Goal: Information Seeking & Learning: Find specific fact

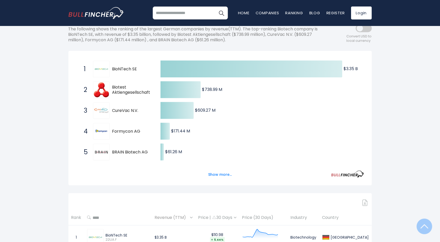
scroll to position [104, 0]
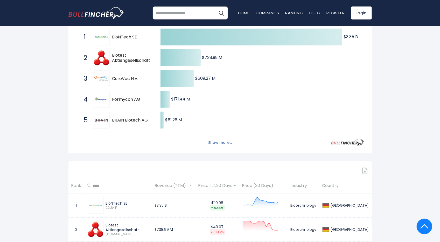
click at [218, 141] on button "Show more..." at bounding box center [220, 142] width 30 height 9
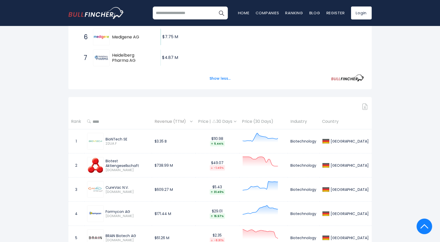
scroll to position [286, 0]
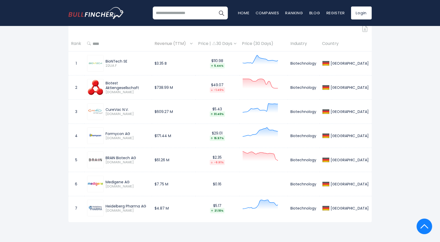
click at [126, 182] on div "Medigene AG" at bounding box center [127, 182] width 43 height 5
drag, startPoint x: 133, startPoint y: 182, endPoint x: 107, endPoint y: 180, distance: 26.6
click at [107, 180] on div "Medigene AG" at bounding box center [127, 182] width 43 height 5
copy div "Medigene AG"
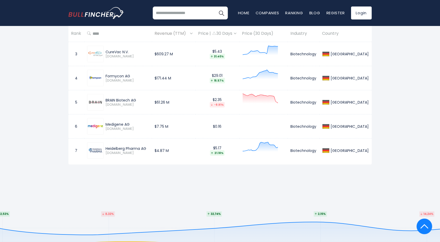
scroll to position [311, 0]
